Goal: Communication & Community: Answer question/provide support

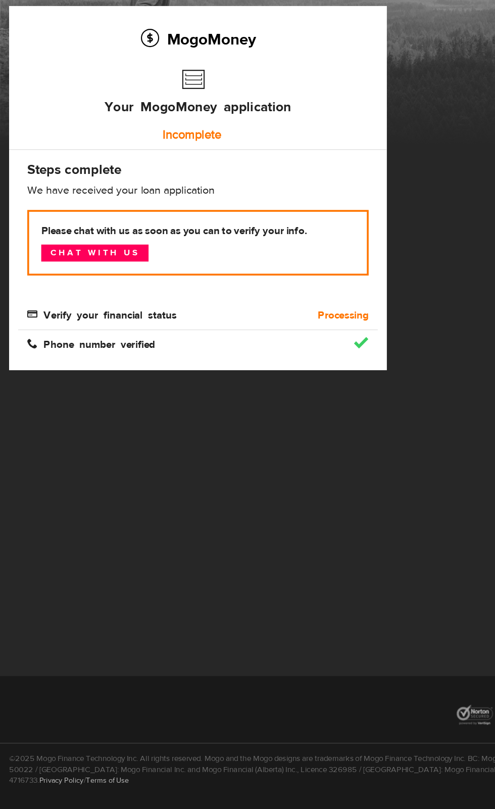
click at [110, 319] on link "Chat with us" at bounding box center [78, 316] width 89 height 14
click at [118, 316] on link "Chat with us" at bounding box center [78, 316] width 89 height 14
click at [235, 215] on div "Incomplete" at bounding box center [160, 218] width 285 height 20
click at [215, 95] on div "MogoMoney" at bounding box center [247, 146] width 495 height 162
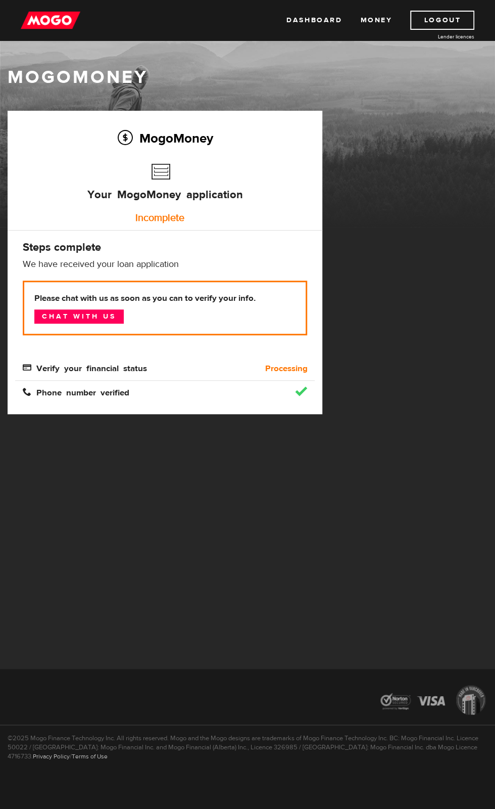
click at [182, 182] on h3 "Your MogoMoney application" at bounding box center [165, 188] width 156 height 58
click at [285, 321] on p "Please chat with us as soon as you can to verify your info. Chat with us" at bounding box center [165, 308] width 285 height 55
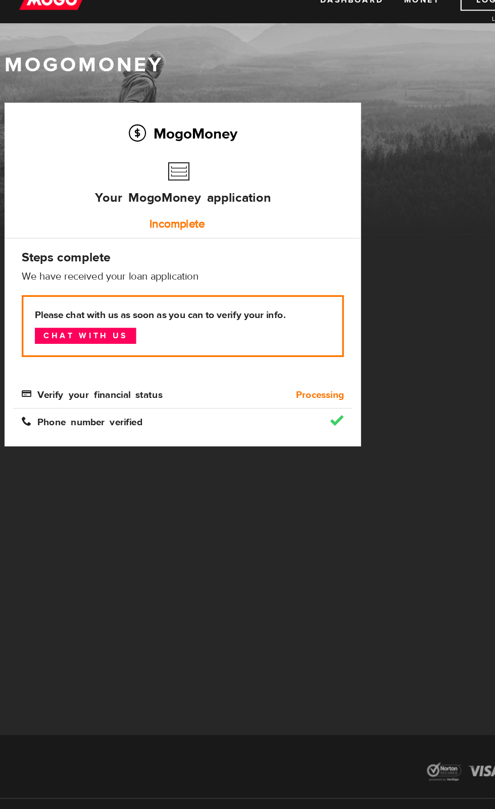
click at [106, 291] on p "Please chat with us as soon as you can to verify your info. Chat with us" at bounding box center [165, 308] width 285 height 55
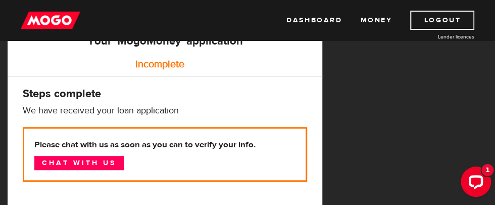
scroll to position [171, 0]
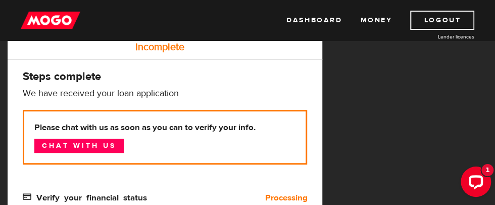
click at [53, 143] on link "Chat with us" at bounding box center [78, 145] width 89 height 14
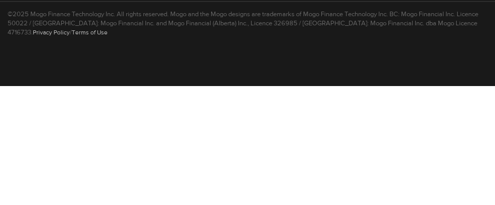
scroll to position [369, 0]
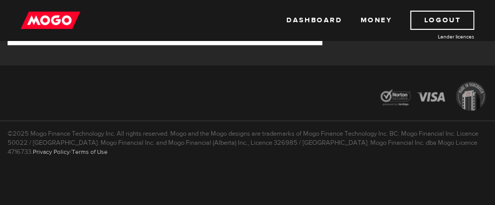
click at [212, 87] on div at bounding box center [247, 97] width 495 height 47
click at [251, 92] on div at bounding box center [247, 97] width 495 height 47
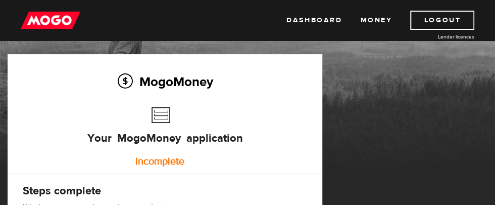
scroll to position [0, 0]
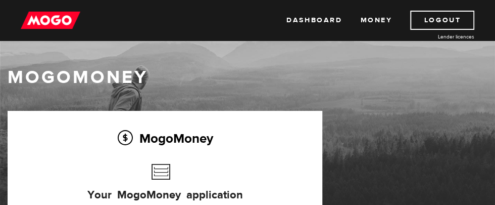
click at [490, 22] on div "Dashboard Money Logout Lender licences Dashboard Money Logout Lender licences" at bounding box center [247, 20] width 495 height 40
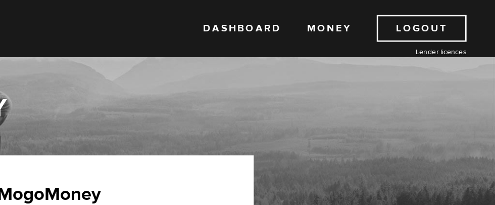
click at [392, 23] on link "Money" at bounding box center [376, 20] width 32 height 19
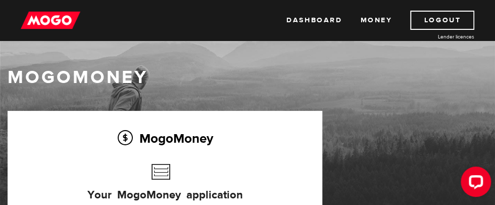
click at [330, 14] on link "Dashboard" at bounding box center [315, 20] width 56 height 19
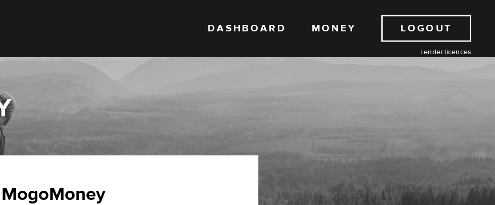
click at [453, 23] on link "Logout" at bounding box center [442, 20] width 64 height 19
